Goal: Check status: Check status

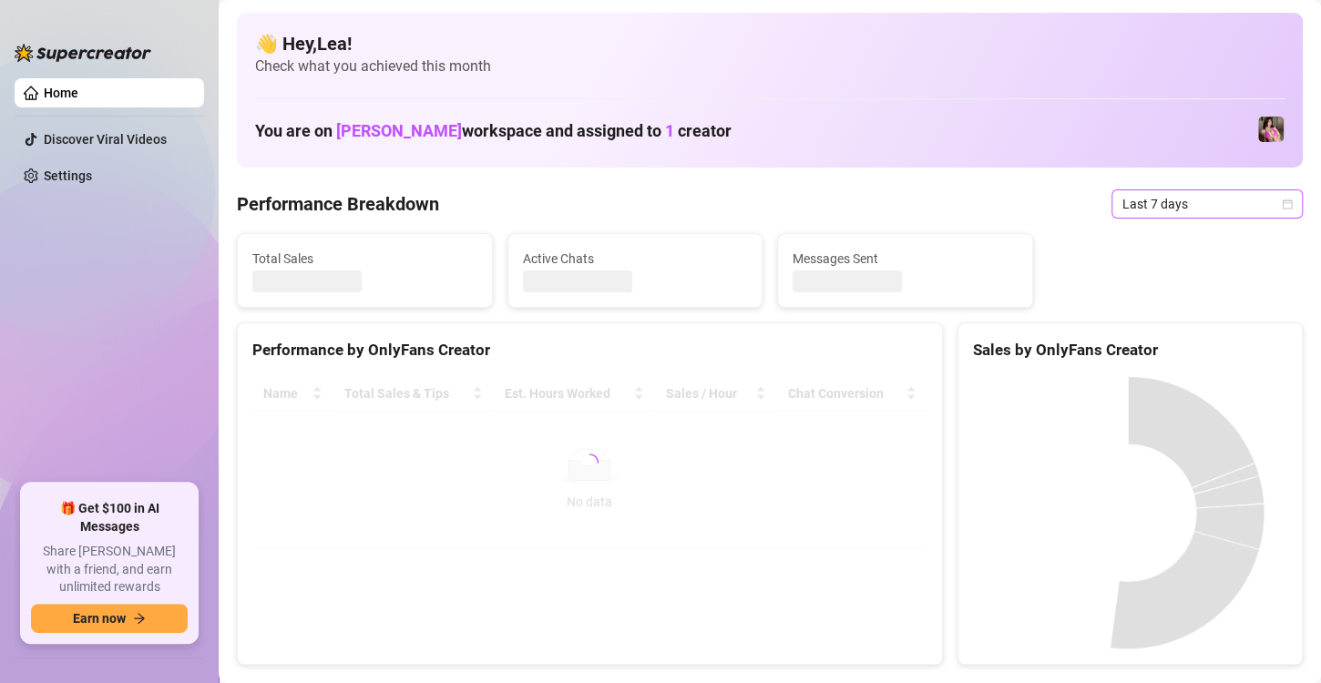
click at [1281, 207] on icon "calendar" at bounding box center [1286, 204] width 11 height 11
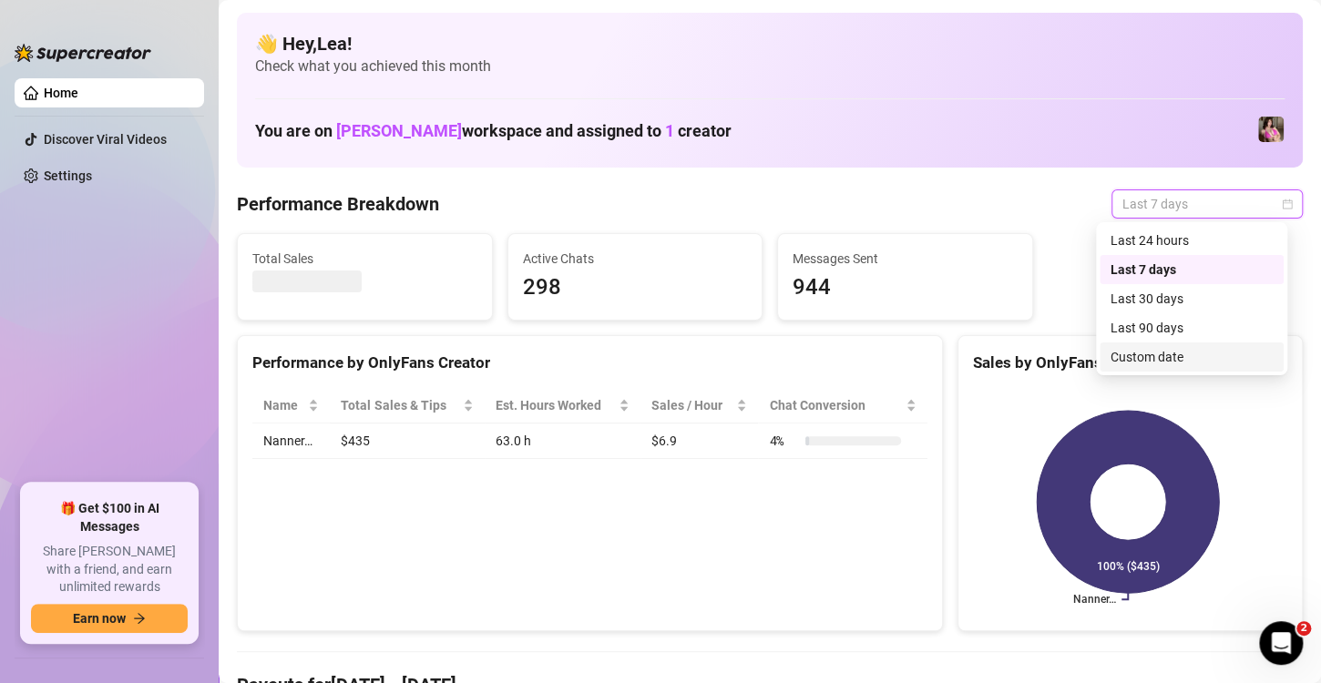
click at [1155, 357] on div "Custom date" at bounding box center [1191, 357] width 162 height 20
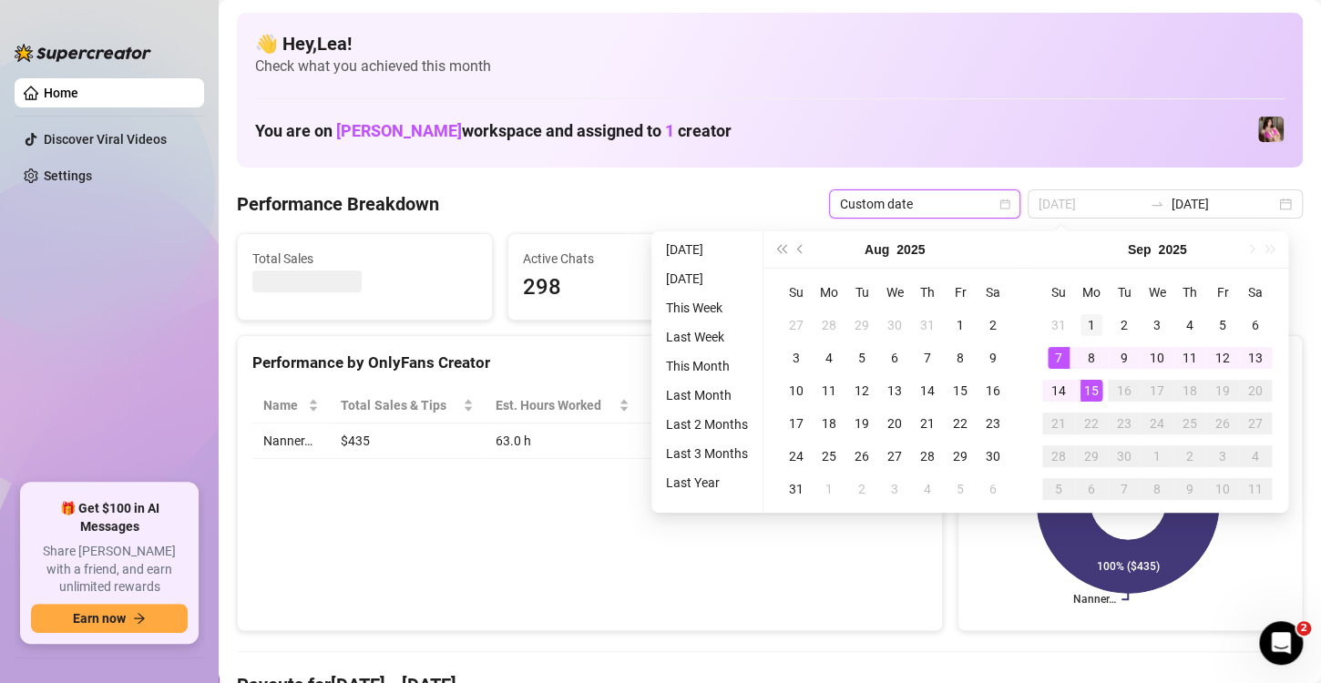
type input "[DATE]"
click at [1092, 318] on div "1" at bounding box center [1091, 325] width 22 height 22
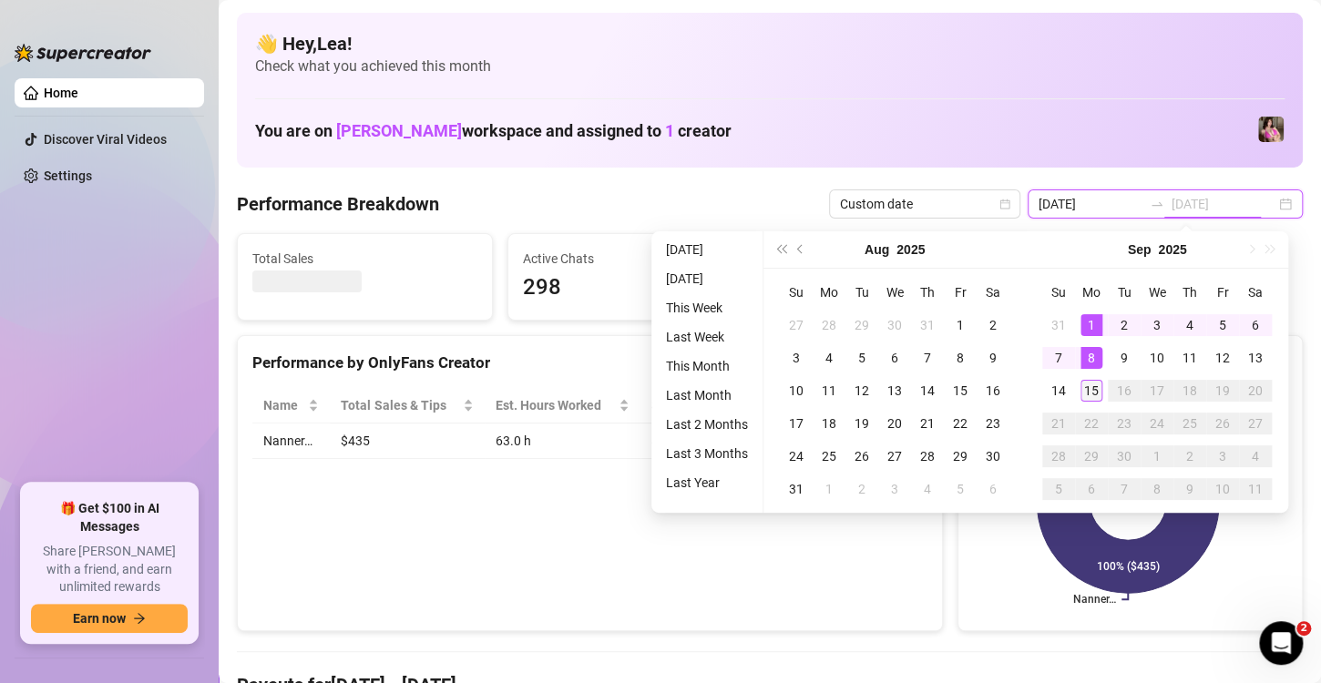
type input "[DATE]"
click at [1092, 387] on div "15" at bounding box center [1091, 391] width 22 height 22
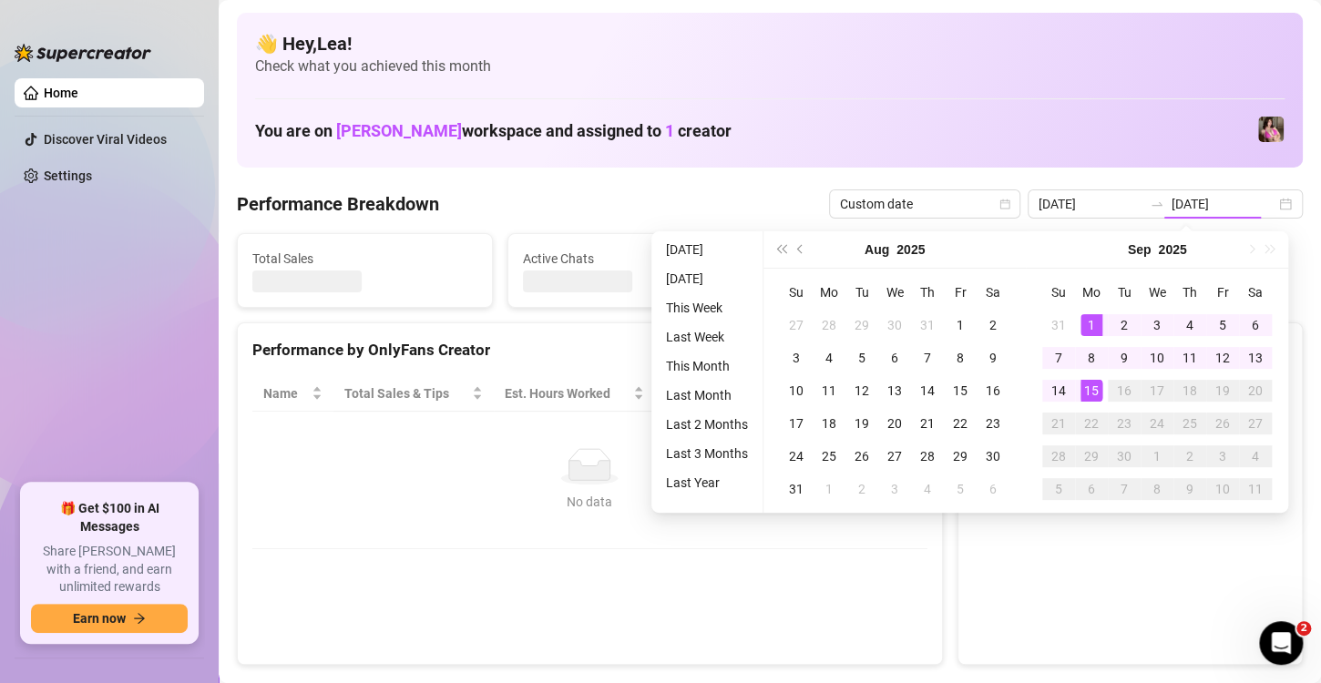
type input "[DATE]"
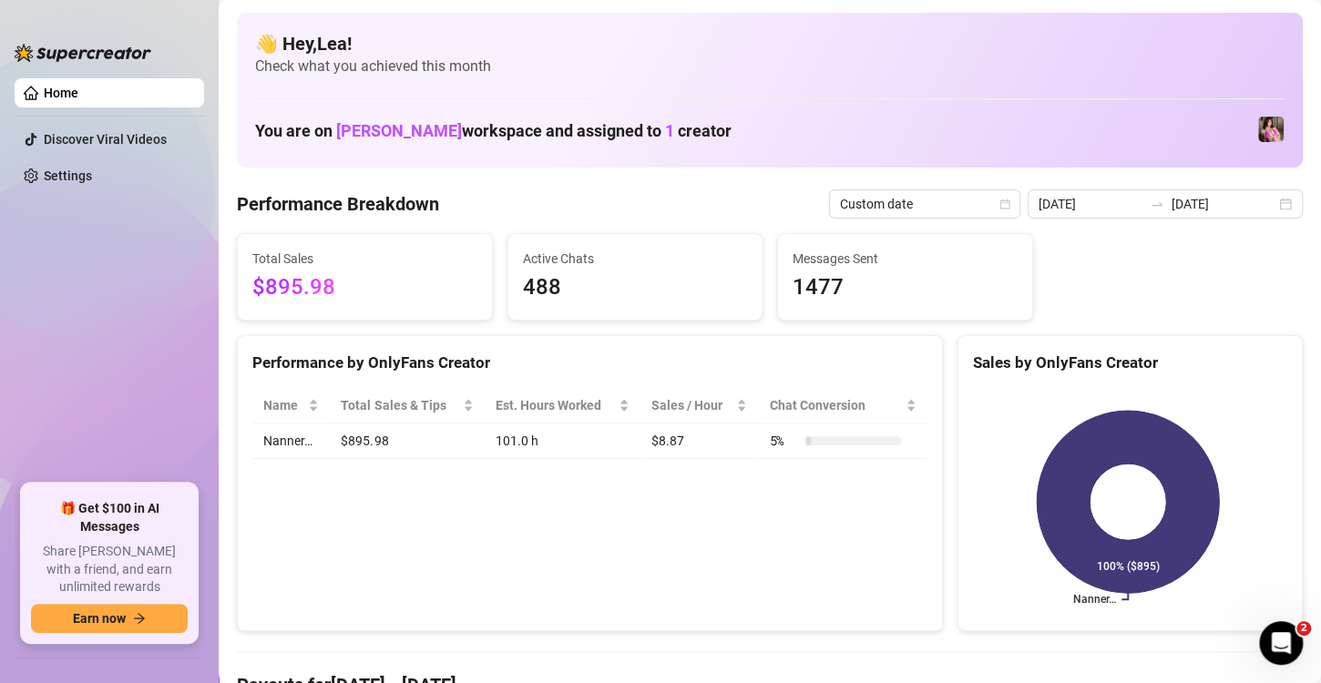
click at [1270, 209] on div "[DATE] [DATE]" at bounding box center [1164, 203] width 275 height 29
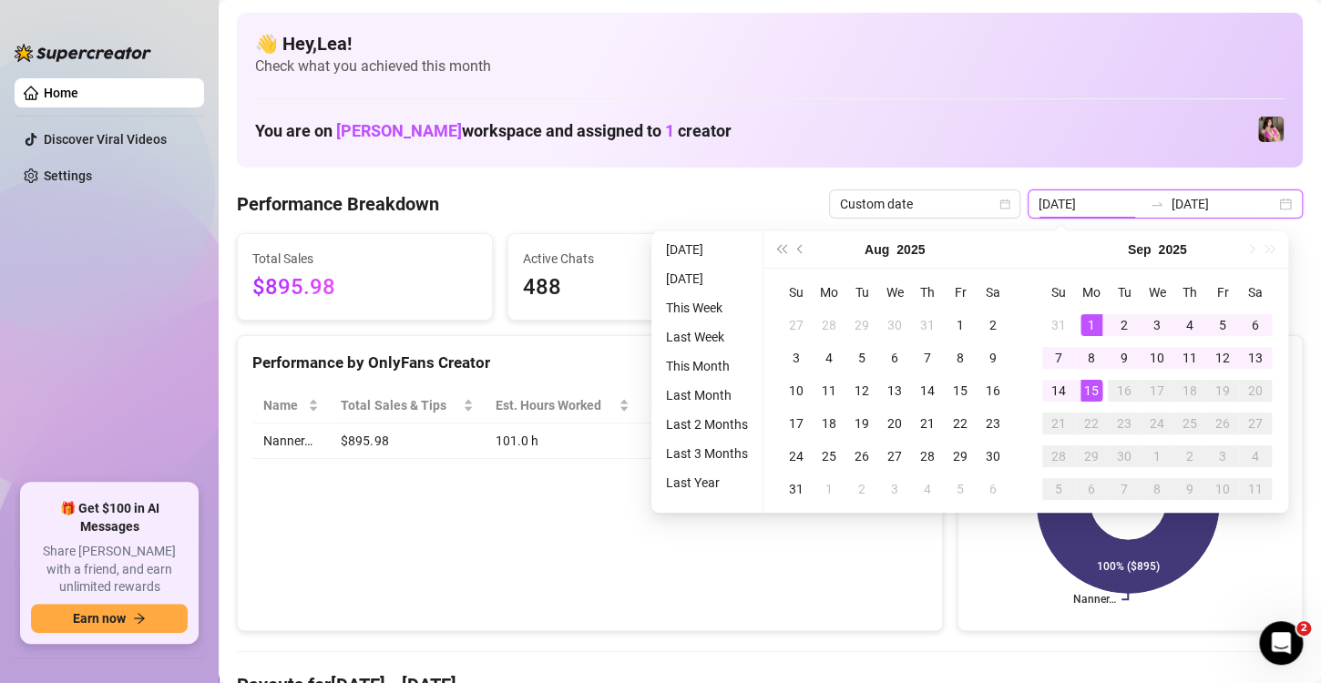
type input "[DATE]"
click at [1086, 400] on div "15" at bounding box center [1091, 391] width 22 height 22
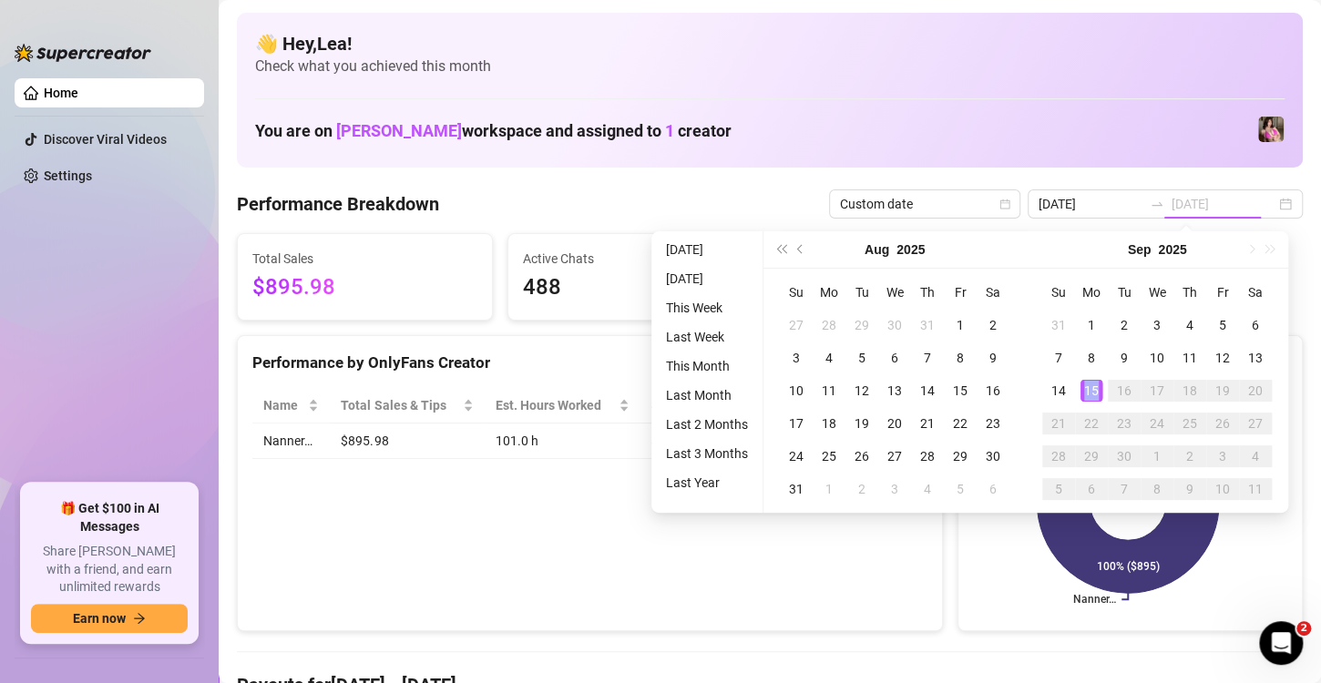
click at [1086, 400] on div "15" at bounding box center [1091, 391] width 22 height 22
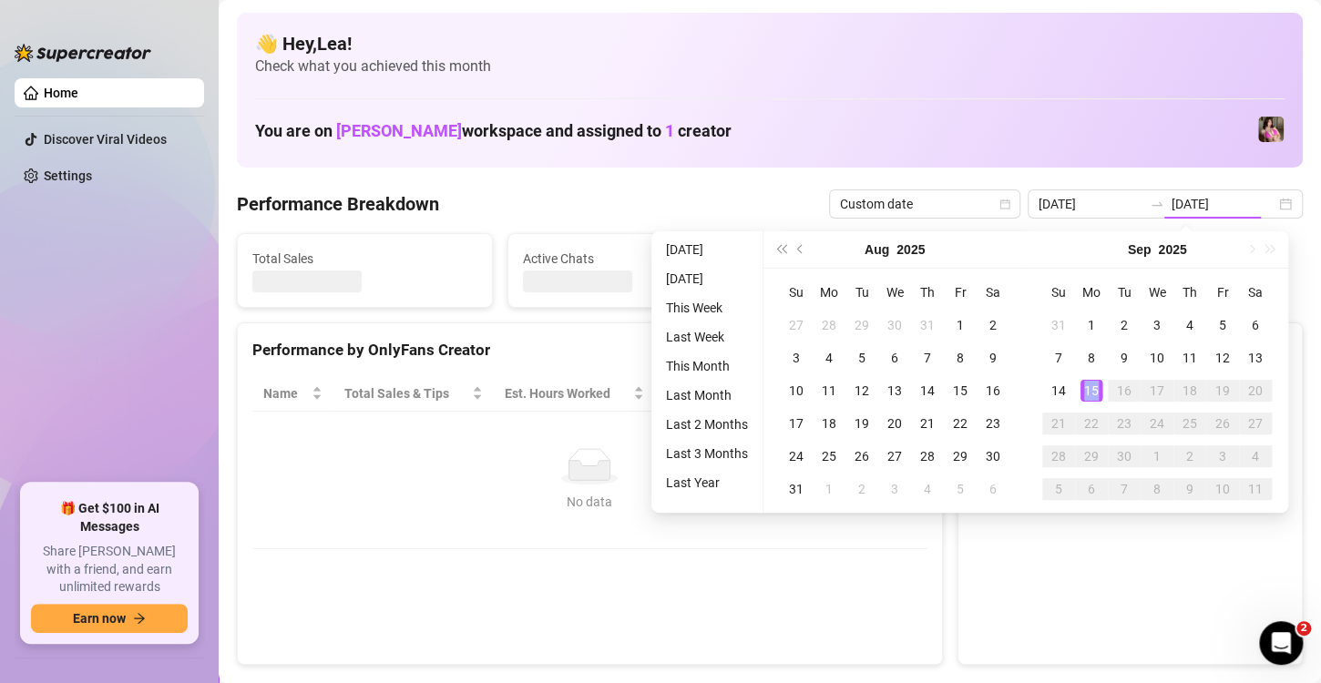
type input "[DATE]"
